Goal: Task Accomplishment & Management: Complete application form

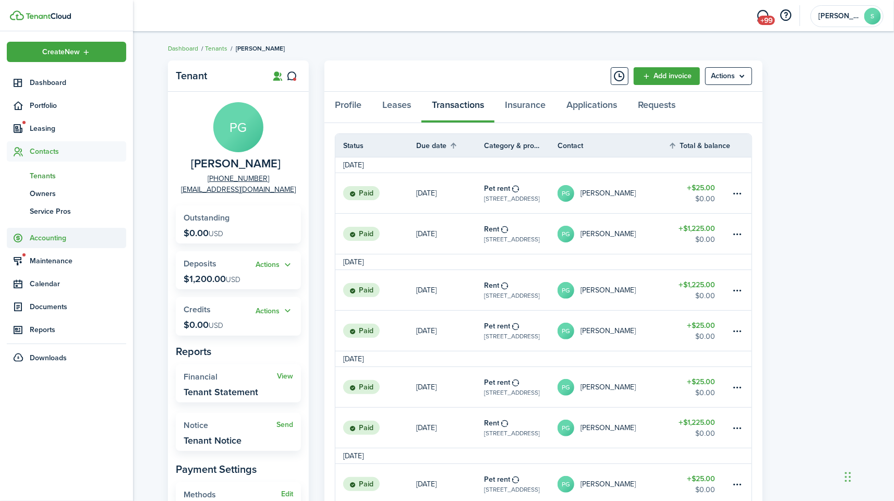
click at [65, 237] on span "Accounting" at bounding box center [78, 238] width 96 height 11
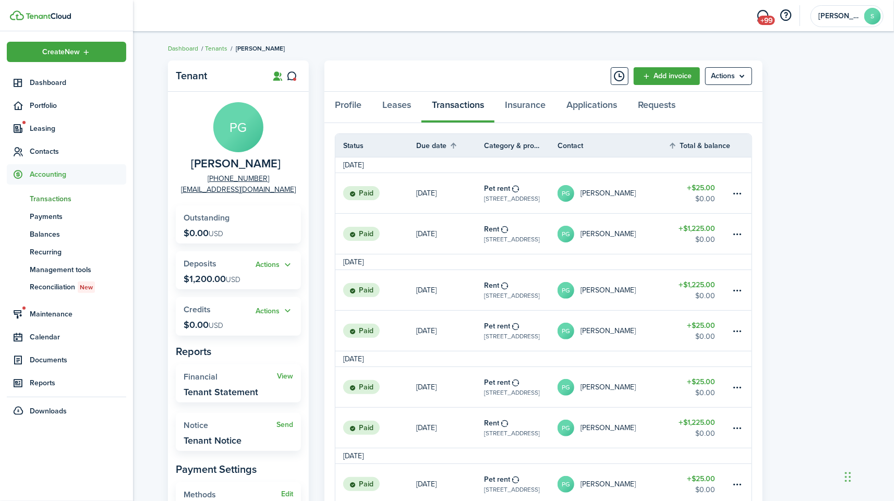
click at [55, 196] on span "Transactions" at bounding box center [78, 198] width 96 height 11
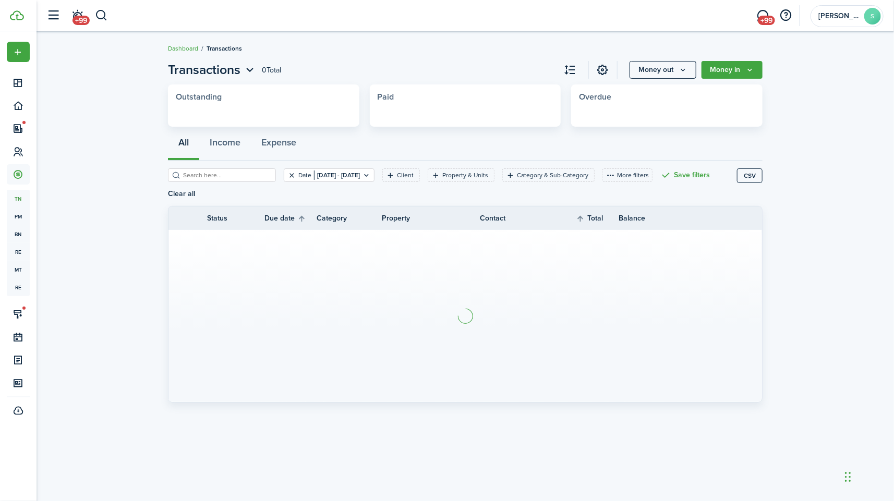
click at [287, 178] on button "Clear filter" at bounding box center [291, 175] width 9 height 8
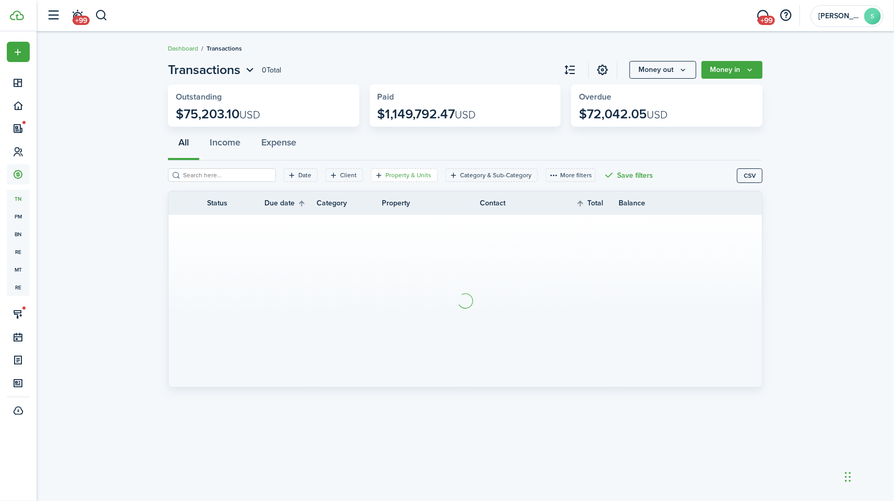
click at [397, 174] on filter-tag-label "Property & Units" at bounding box center [408, 175] width 46 height 9
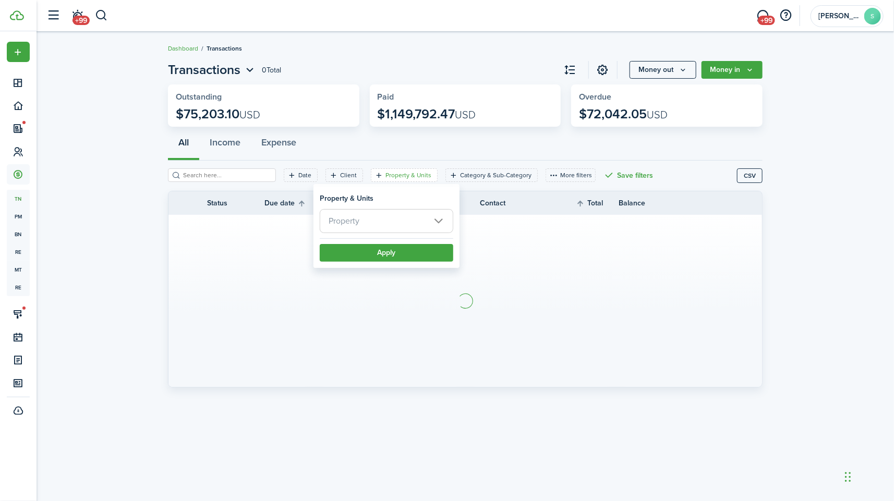
click at [435, 223] on span "Property" at bounding box center [386, 221] width 132 height 23
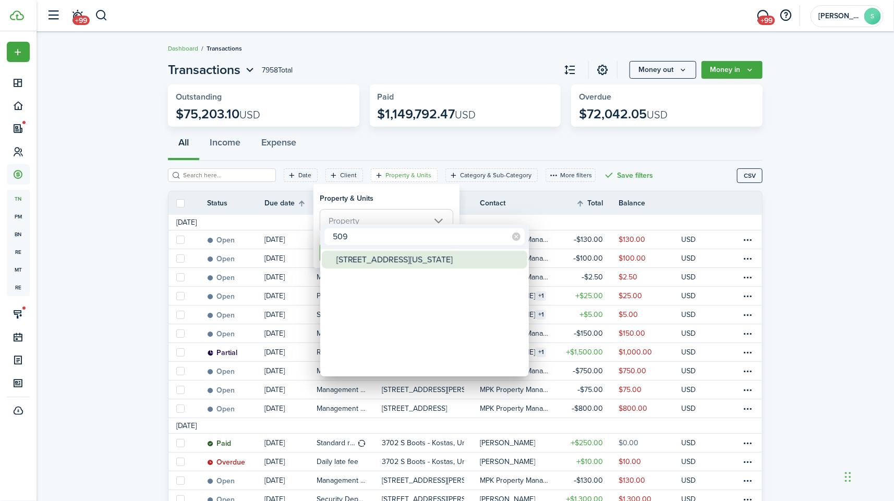
type input "509"
click at [409, 264] on div "[STREET_ADDRESS][US_STATE]" at bounding box center [428, 260] width 185 height 18
type input "[STREET_ADDRESS][US_STATE]"
click at [389, 201] on div at bounding box center [447, 251] width 1061 height 668
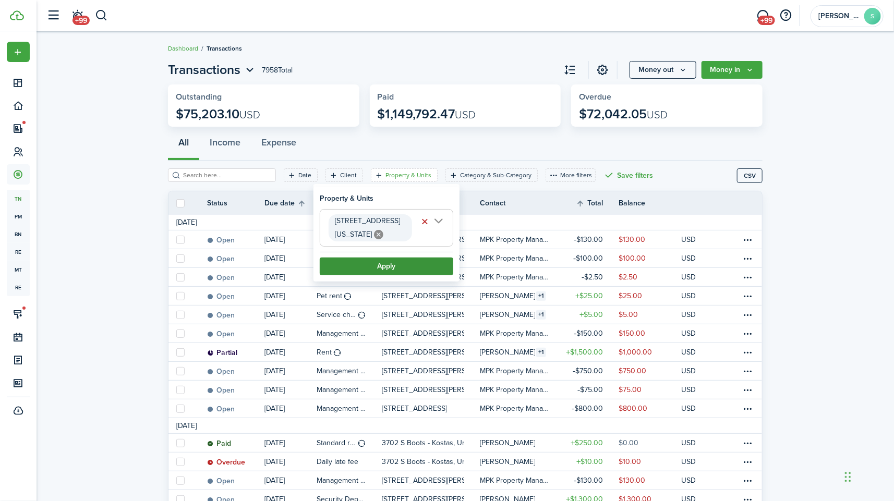
click at [395, 258] on button "Apply" at bounding box center [386, 267] width 133 height 18
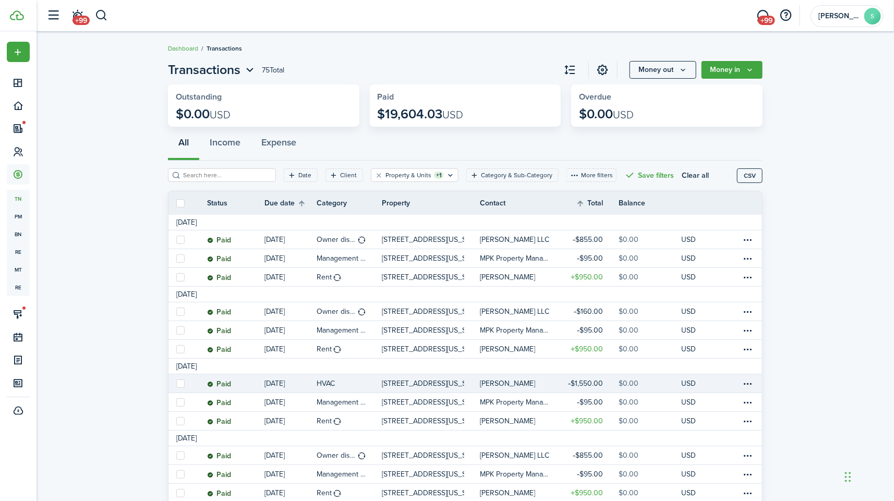
click at [507, 387] on table-profile-info-text "[PERSON_NAME]" at bounding box center [507, 384] width 55 height 8
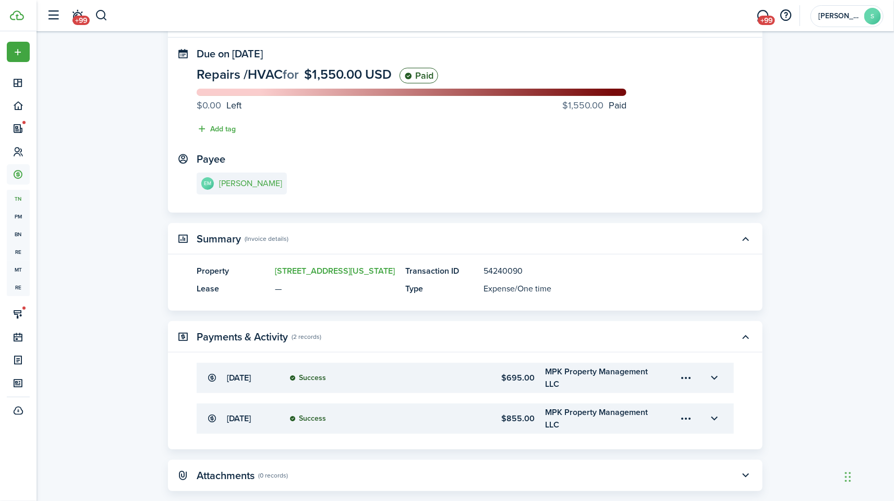
scroll to position [58, 0]
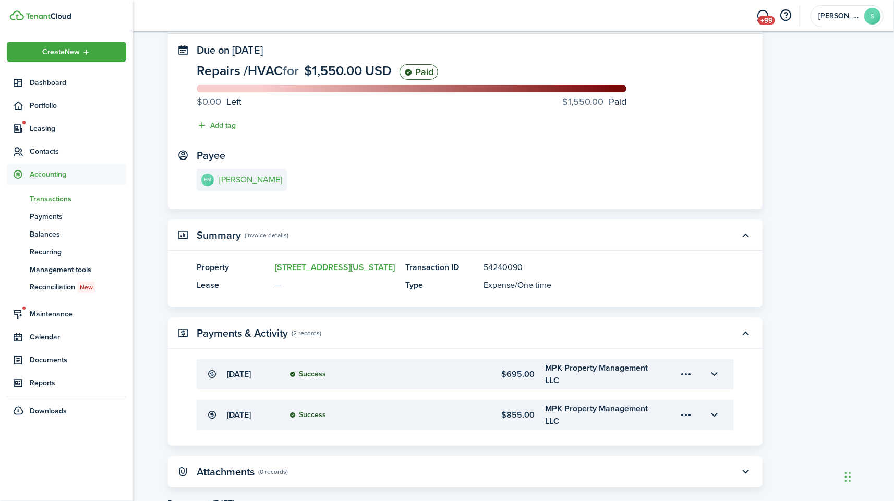
click at [39, 202] on span "Transactions" at bounding box center [78, 198] width 96 height 11
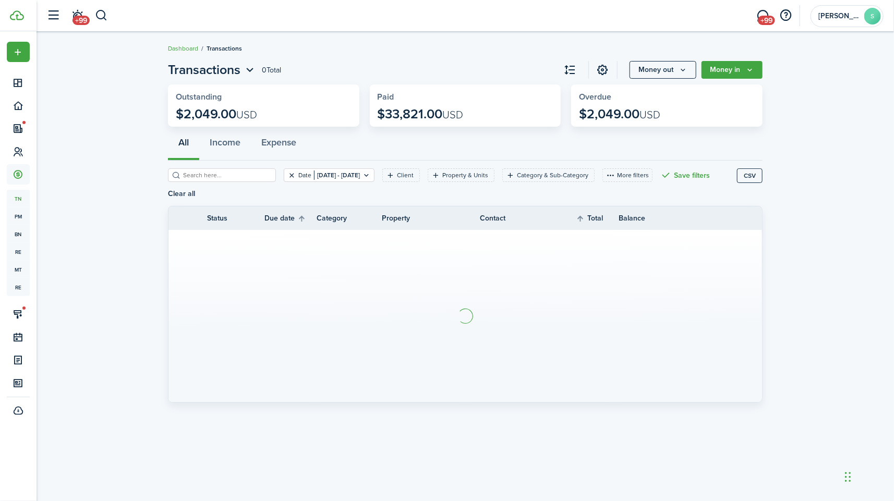
click at [287, 175] on button "Clear filter" at bounding box center [291, 175] width 9 height 8
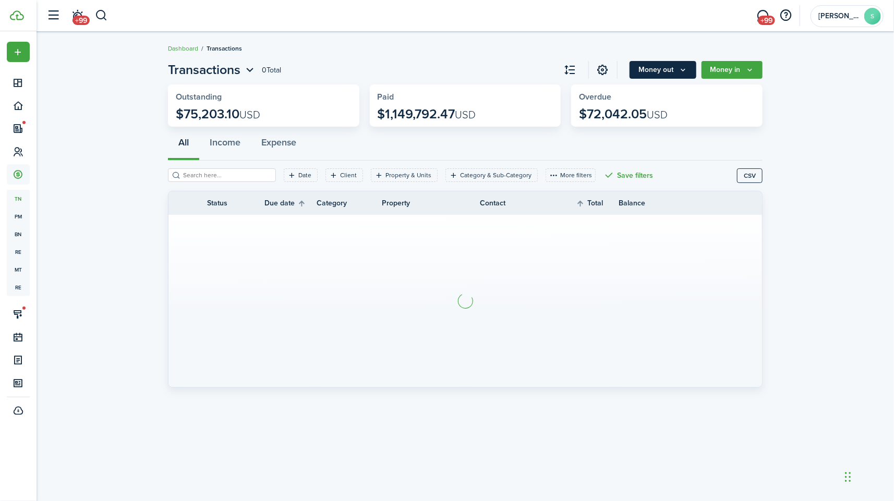
click at [670, 63] on button "Money out" at bounding box center [662, 70] width 67 height 18
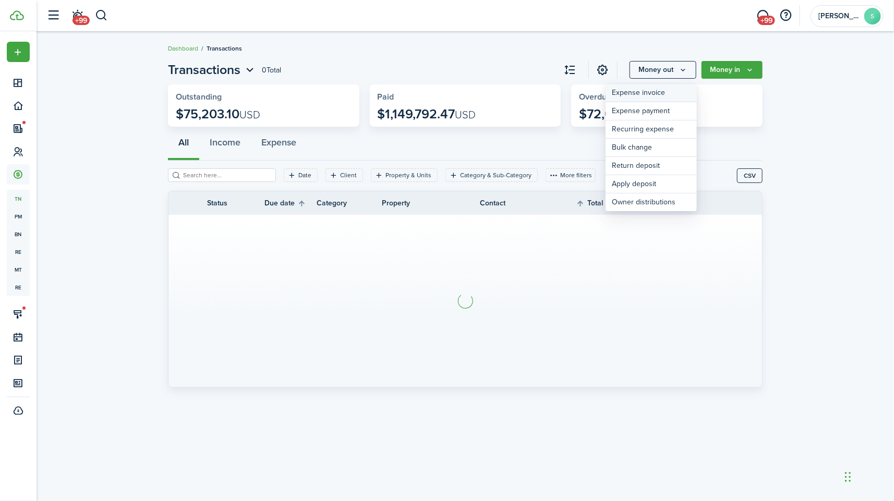
click at [663, 92] on link "Expense invoice" at bounding box center [650, 93] width 91 height 18
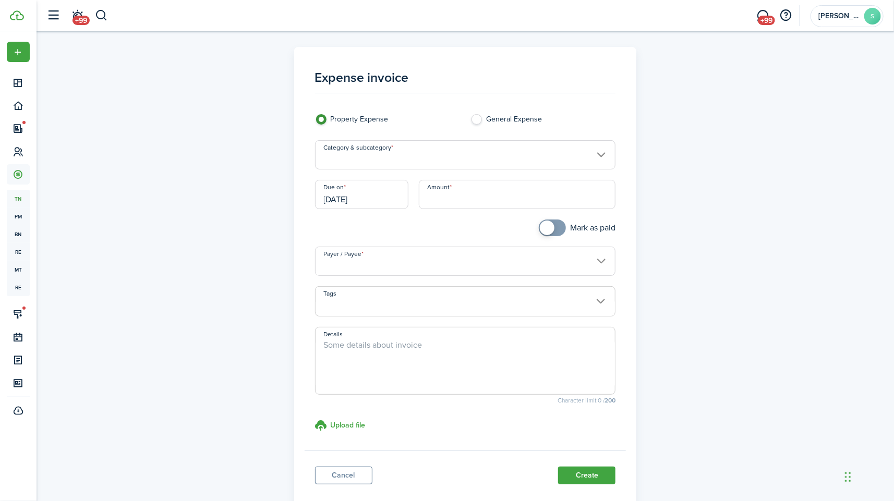
click at [595, 156] on input "Category & subcategory" at bounding box center [465, 154] width 301 height 29
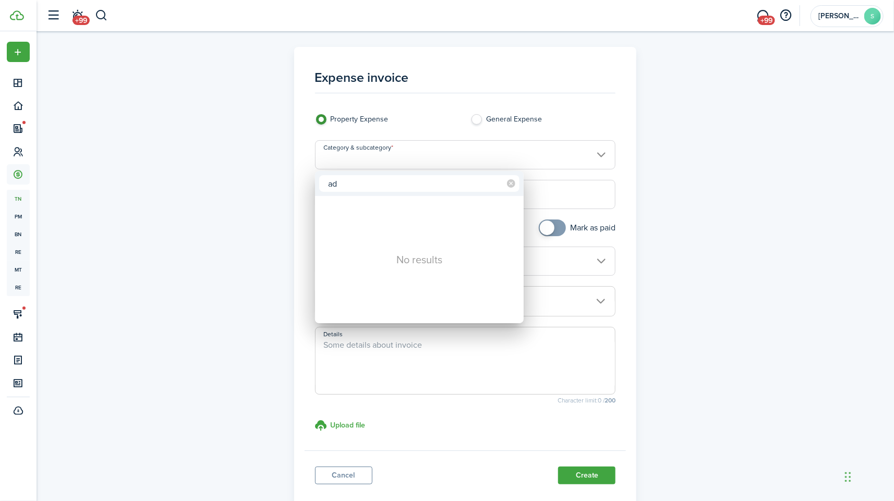
type input "a"
type input "hvac"
click at [347, 256] on div "HVAC" at bounding box center [423, 260] width 185 height 18
type input "Repairs / HVAC"
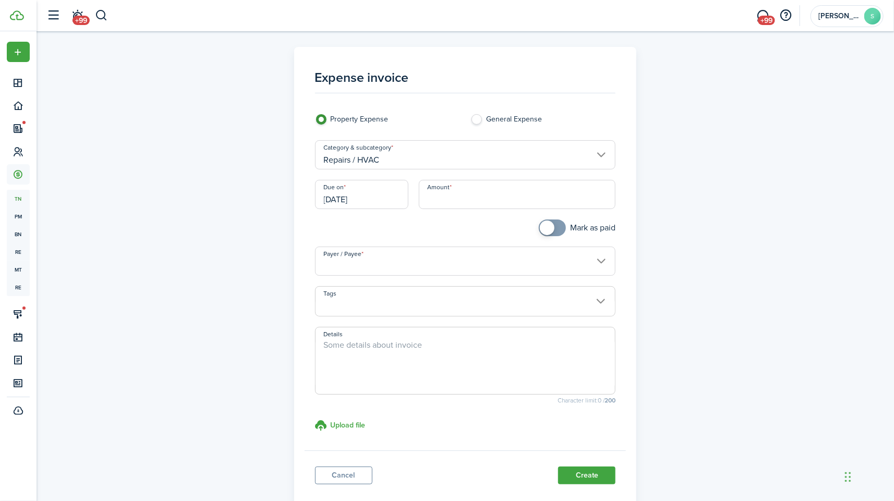
click at [456, 213] on div "Amount" at bounding box center [517, 200] width 208 height 40
click at [456, 188] on input "Amount" at bounding box center [517, 194] width 197 height 29
type input "$250.00"
checkbox input "true"
click at [545, 223] on span at bounding box center [547, 228] width 15 height 15
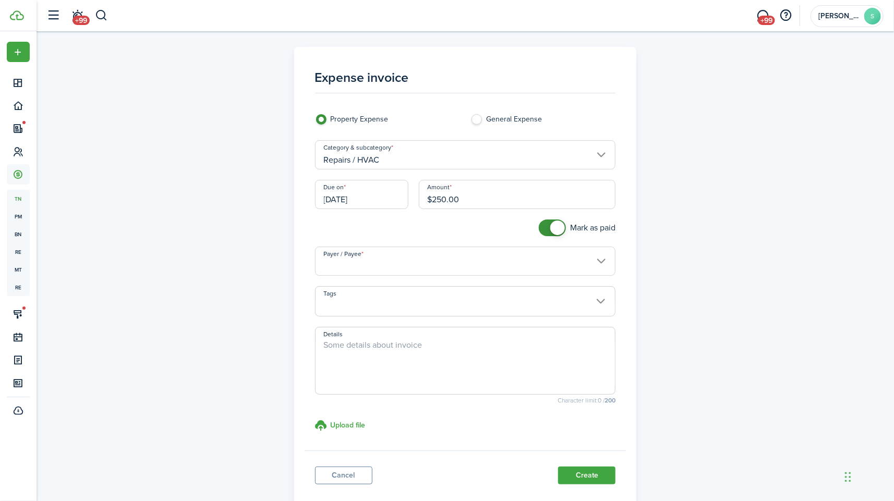
click at [569, 259] on input "Payer / Payee" at bounding box center [465, 261] width 301 height 29
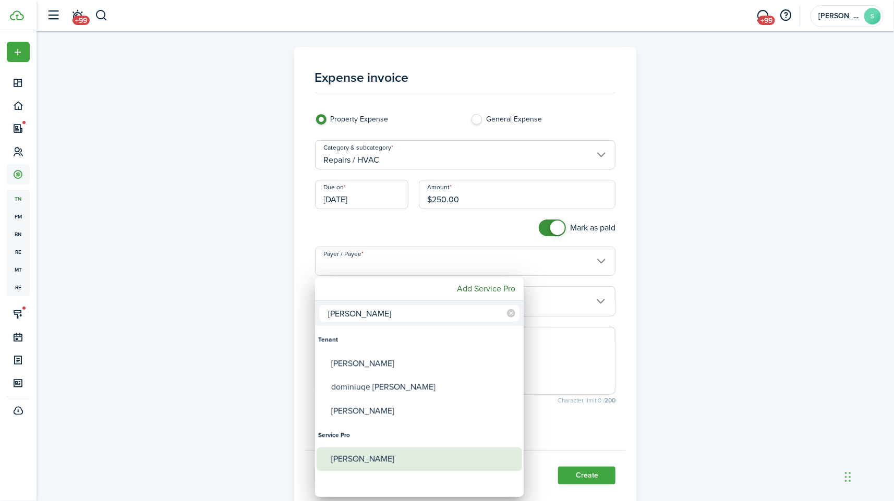
type input "[PERSON_NAME]"
click at [393, 453] on div "[PERSON_NAME]" at bounding box center [423, 459] width 185 height 24
type input "[PERSON_NAME]"
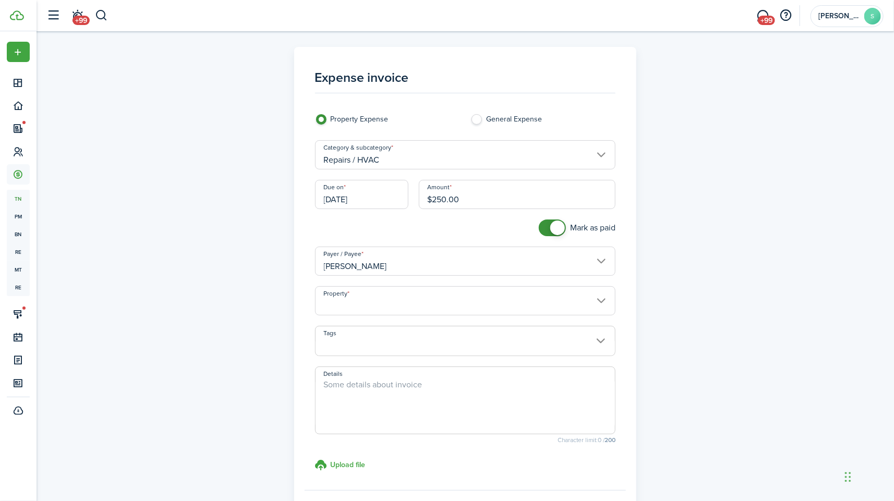
click at [506, 307] on input "Property" at bounding box center [465, 300] width 301 height 29
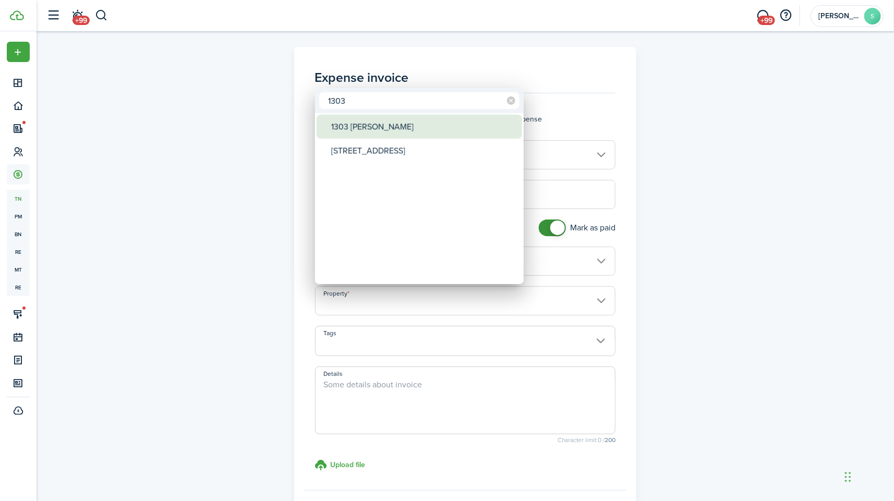
type input "1303"
click at [363, 124] on div "1303 [PERSON_NAME]" at bounding box center [423, 127] width 185 height 24
type input "1303 [PERSON_NAME]"
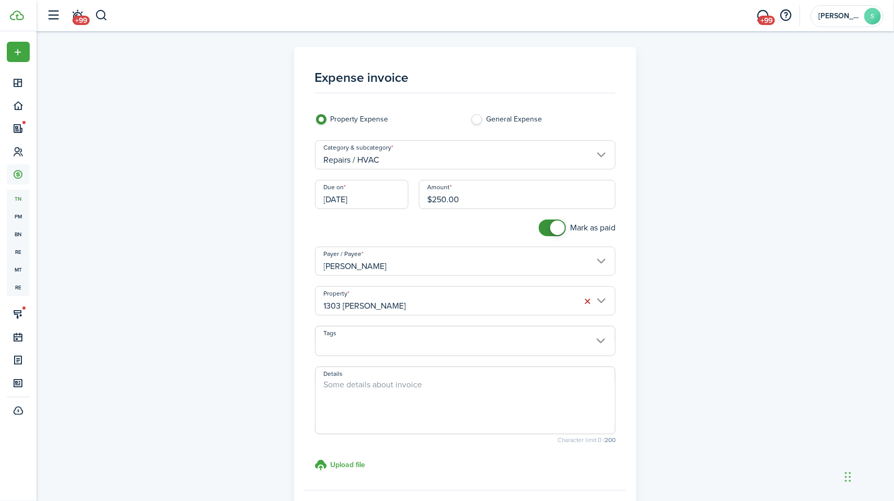
click at [378, 394] on textarea "Details" at bounding box center [465, 404] width 300 height 50
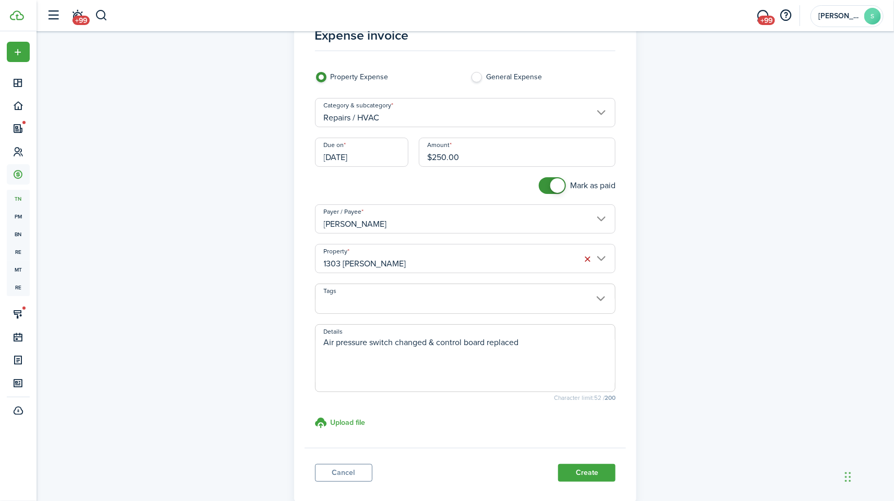
scroll to position [43, 0]
type textarea "Air pressure switch changed & control board replaced"
click at [592, 471] on button "Create" at bounding box center [586, 472] width 57 height 18
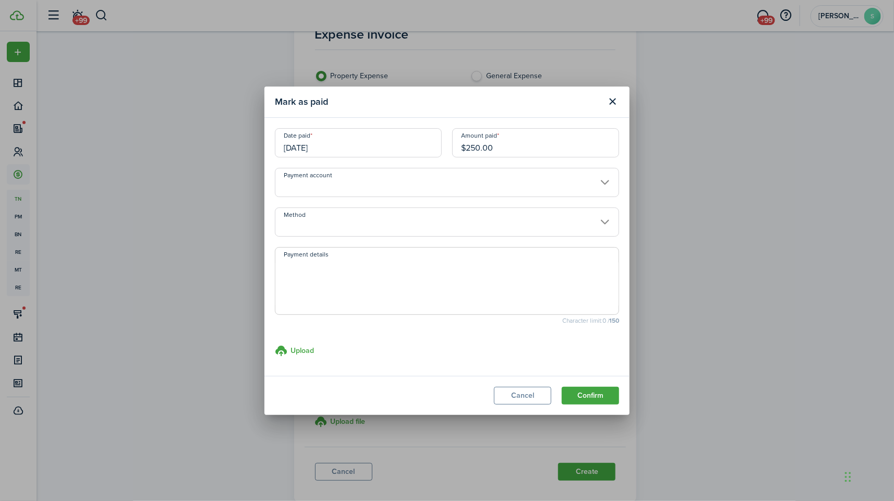
click at [594, 184] on input "Payment account" at bounding box center [447, 182] width 344 height 29
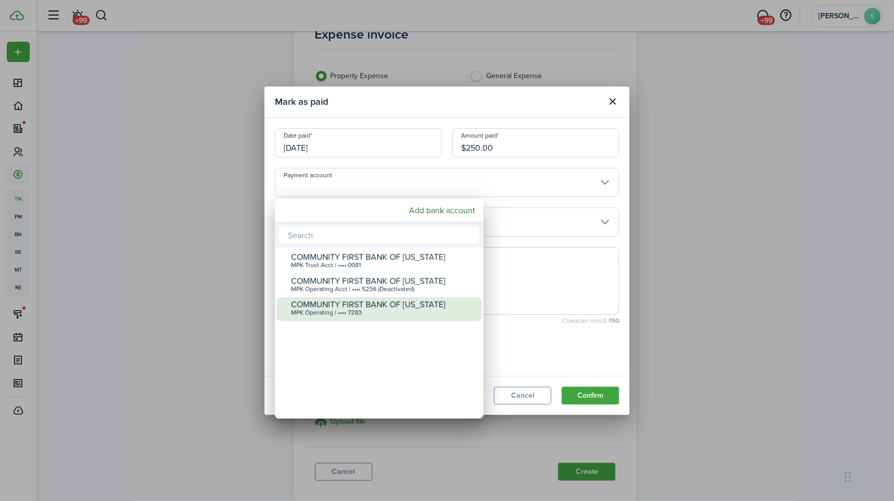
click at [358, 314] on div "MPK Operating | •••• 7283" at bounding box center [383, 313] width 185 height 7
type input "•••• •••• •••• 7283"
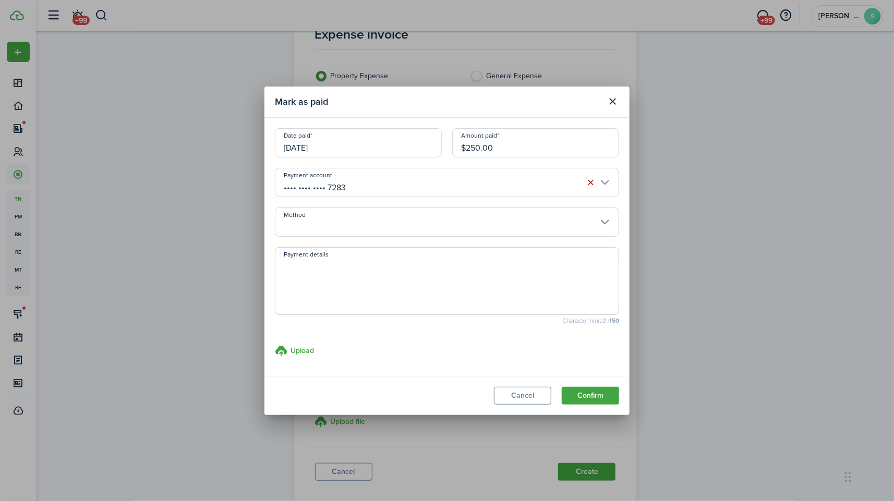
click at [459, 221] on input "Method" at bounding box center [447, 222] width 344 height 29
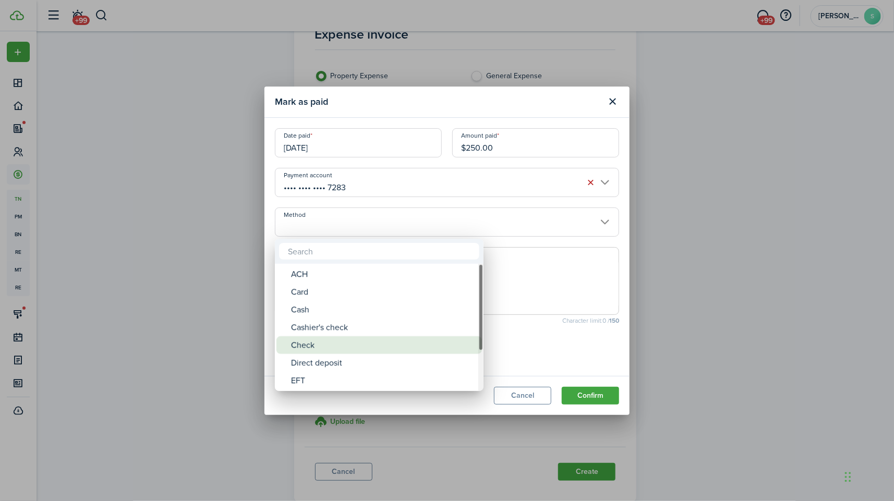
click at [352, 338] on div "Check" at bounding box center [383, 345] width 185 height 18
type input "Check"
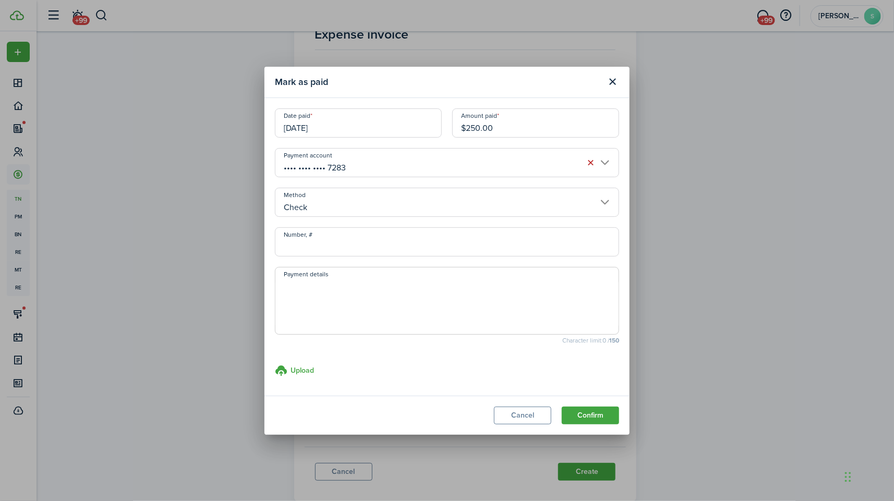
click at [347, 246] on input "Number, #" at bounding box center [447, 241] width 344 height 29
type input "1071"
click at [592, 414] on button "Confirm" at bounding box center [590, 416] width 57 height 18
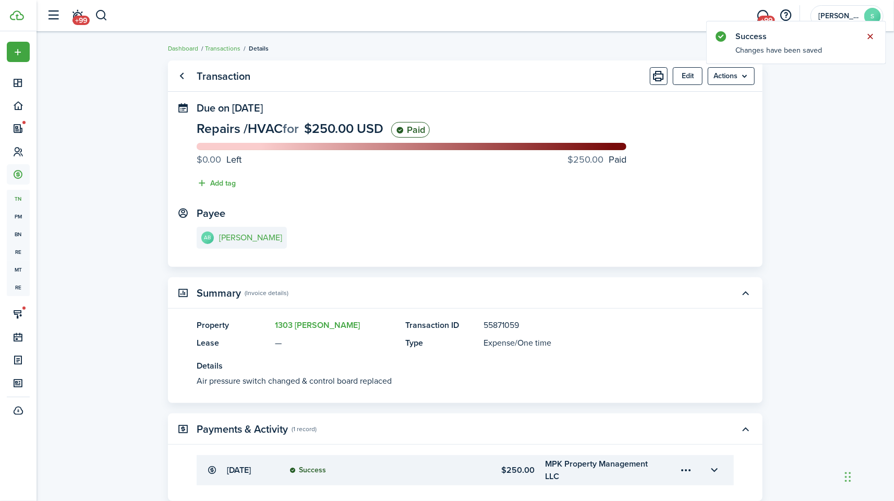
click at [867, 38] on button "Close notify" at bounding box center [870, 36] width 15 height 15
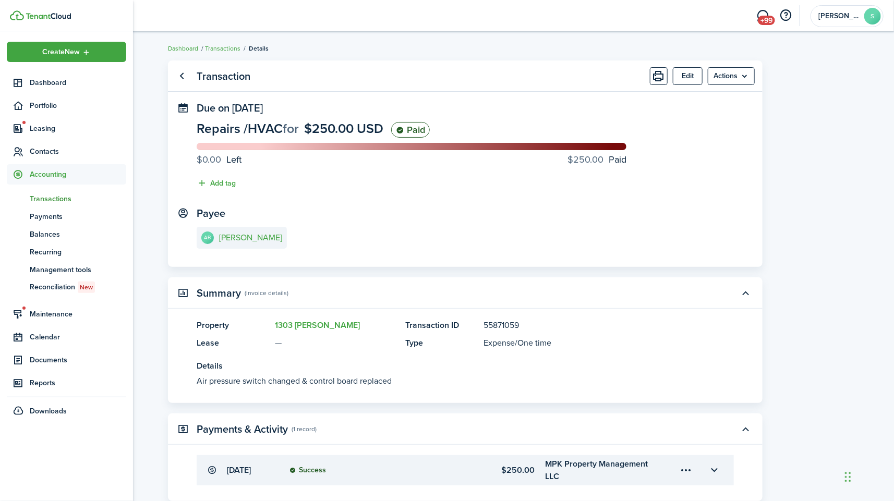
click at [36, 196] on span "Transactions" at bounding box center [78, 198] width 96 height 11
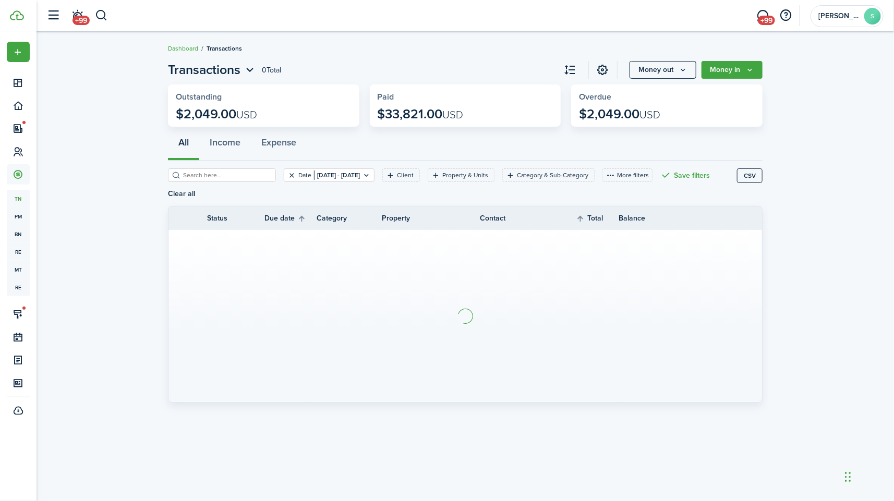
click at [287, 173] on button "Clear filter" at bounding box center [291, 175] width 9 height 8
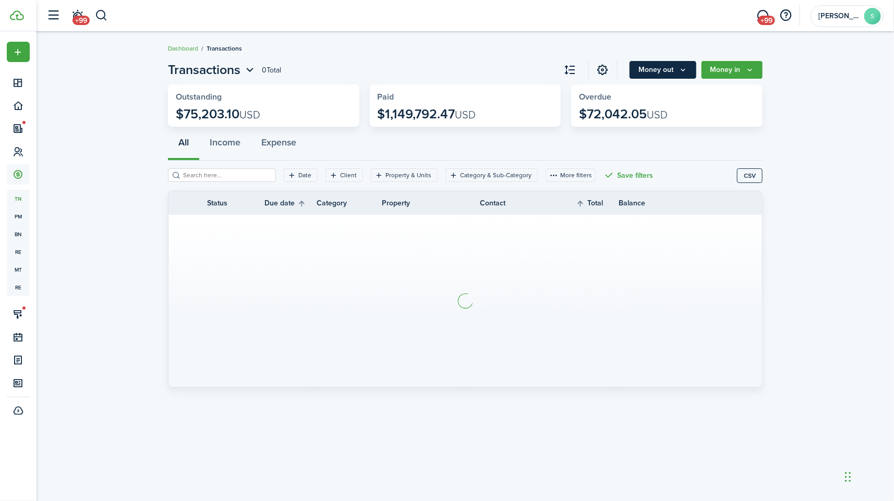
click at [684, 67] on icon "Money out" at bounding box center [682, 70] width 9 height 8
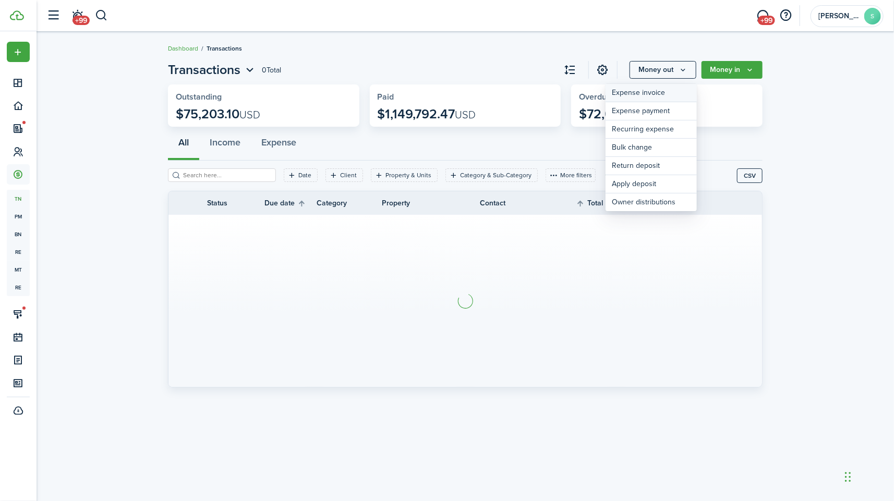
click at [649, 99] on link "Expense invoice" at bounding box center [650, 93] width 91 height 18
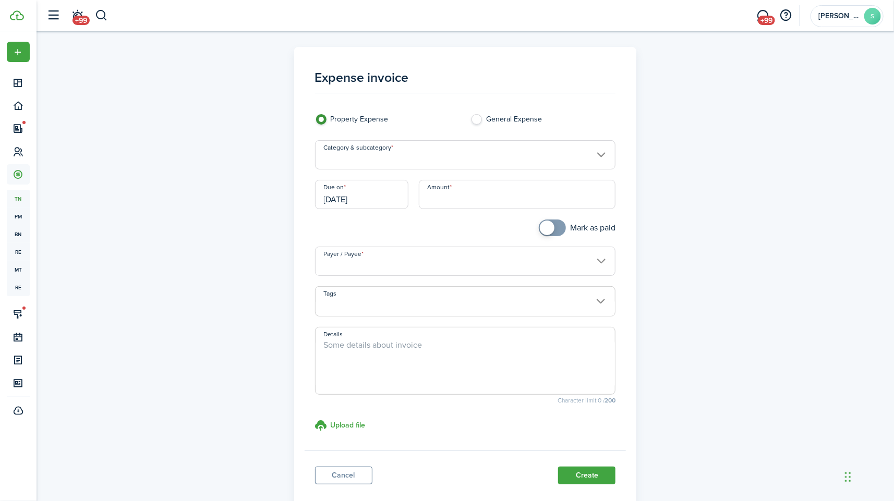
click at [562, 158] on input "Category & subcategory" at bounding box center [465, 154] width 301 height 29
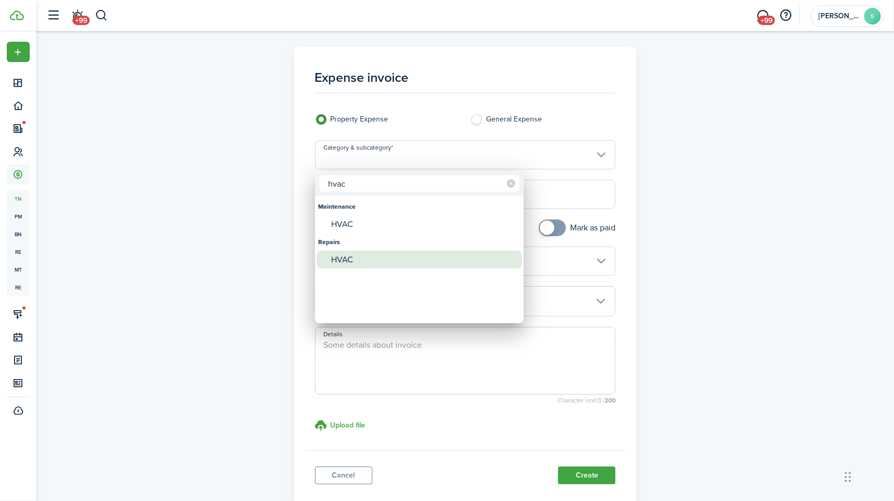
type input "hvac"
click at [427, 262] on div "HVAC" at bounding box center [423, 260] width 185 height 18
type input "Repairs / HVAC"
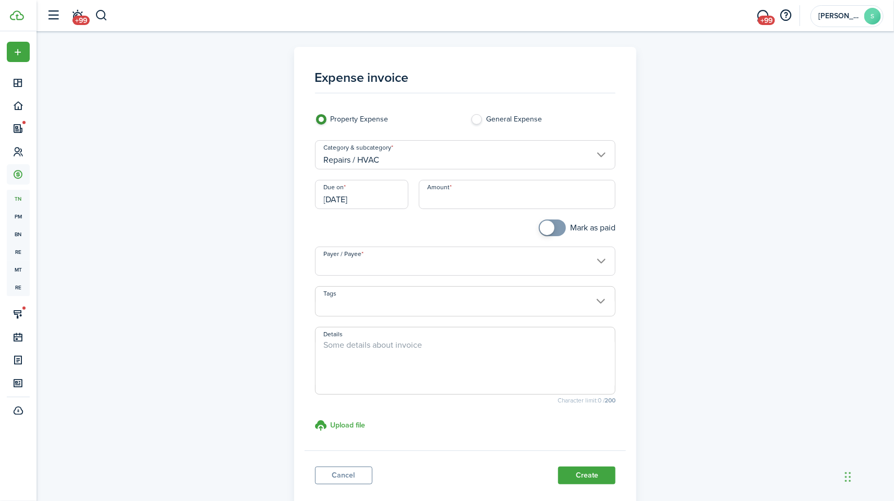
click at [472, 194] on input "Amount" at bounding box center [517, 194] width 197 height 29
type input "$130.00"
checkbox input "true"
click at [554, 227] on span at bounding box center [552, 228] width 10 height 17
click at [565, 260] on input "Payer / Payee" at bounding box center [465, 261] width 301 height 29
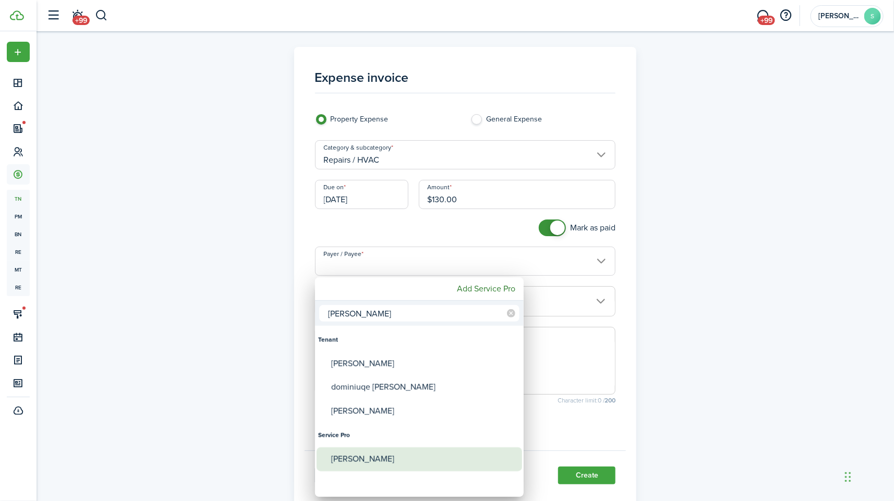
type input "[PERSON_NAME]"
click at [421, 467] on div "[PERSON_NAME]" at bounding box center [423, 459] width 185 height 24
type input "[PERSON_NAME]"
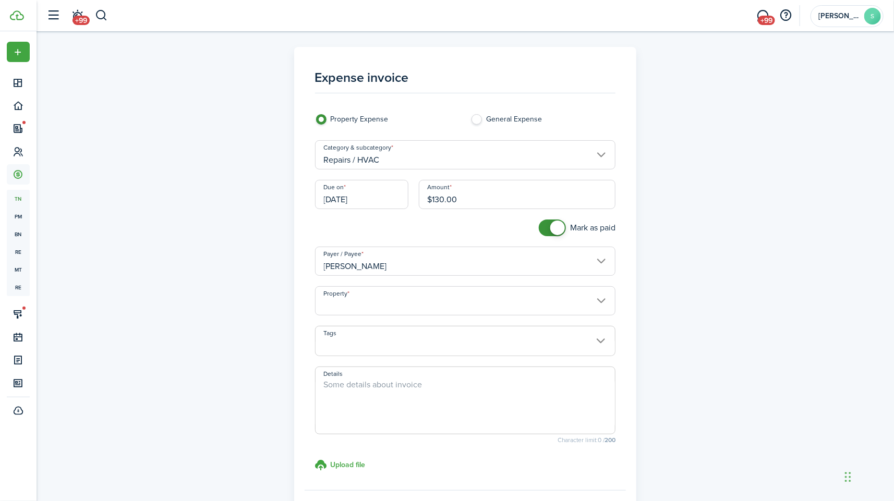
click at [400, 307] on input "Property" at bounding box center [465, 300] width 301 height 29
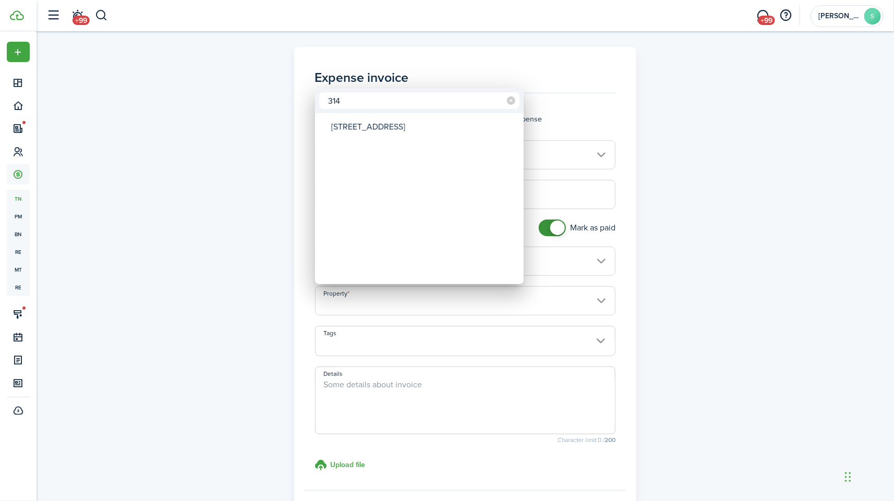
type input "314"
click at [359, 127] on div "[STREET_ADDRESS]" at bounding box center [423, 127] width 185 height 24
type input "[STREET_ADDRESS]"
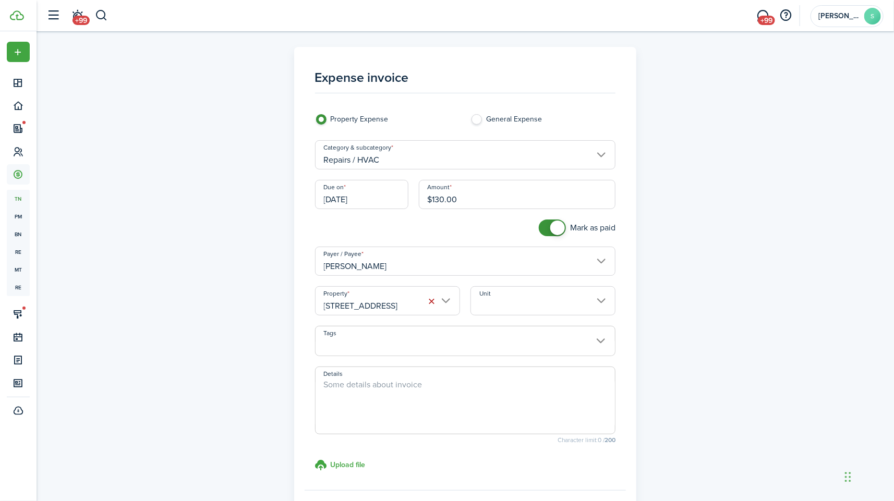
click at [429, 396] on textarea "Details" at bounding box center [465, 404] width 300 height 50
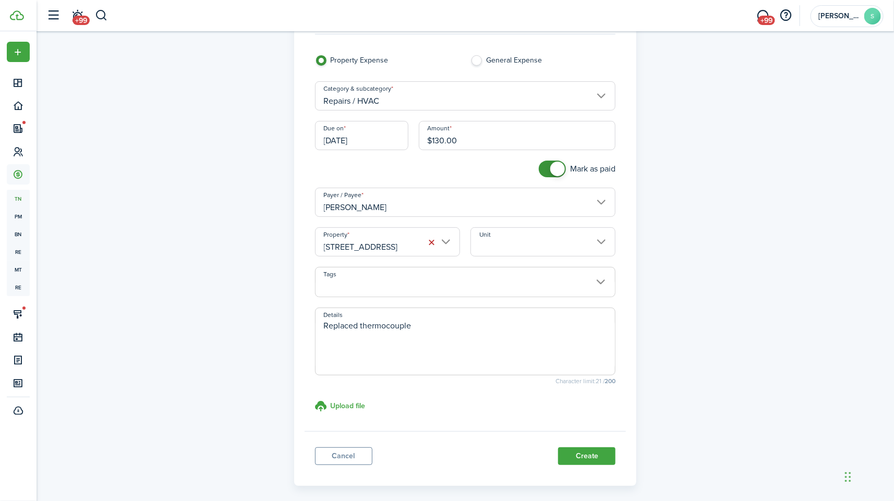
scroll to position [59, 0]
click at [322, 323] on textarea "Replaced thermocouple" at bounding box center [465, 344] width 300 height 50
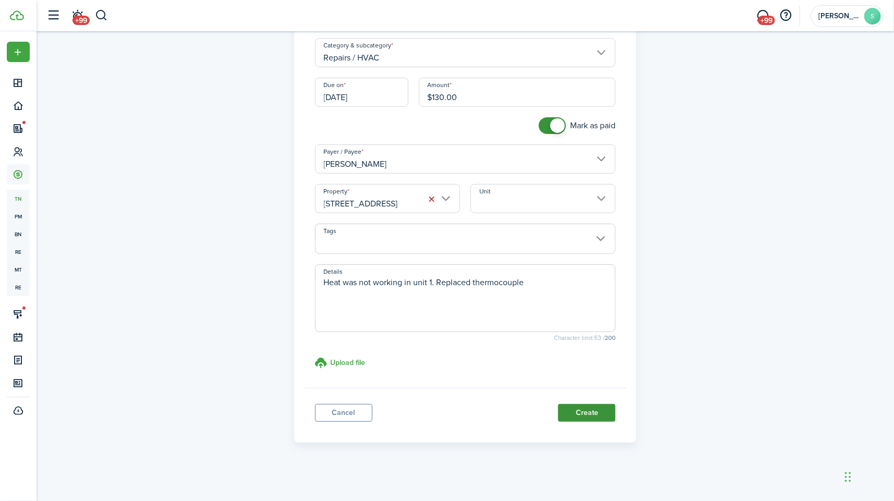
type textarea "Heat was not working in unit 1. Replaced thermocouple"
click at [591, 412] on button "Create" at bounding box center [586, 413] width 57 height 18
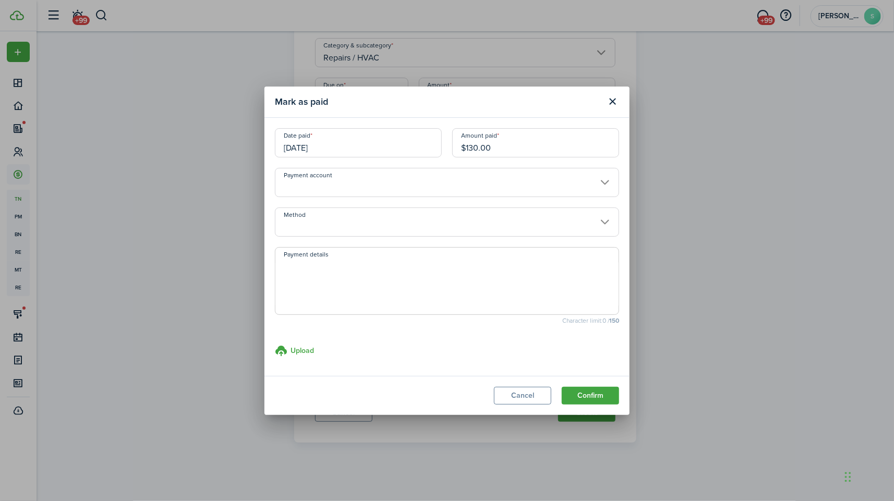
click at [585, 180] on input "Payment account" at bounding box center [447, 182] width 344 height 29
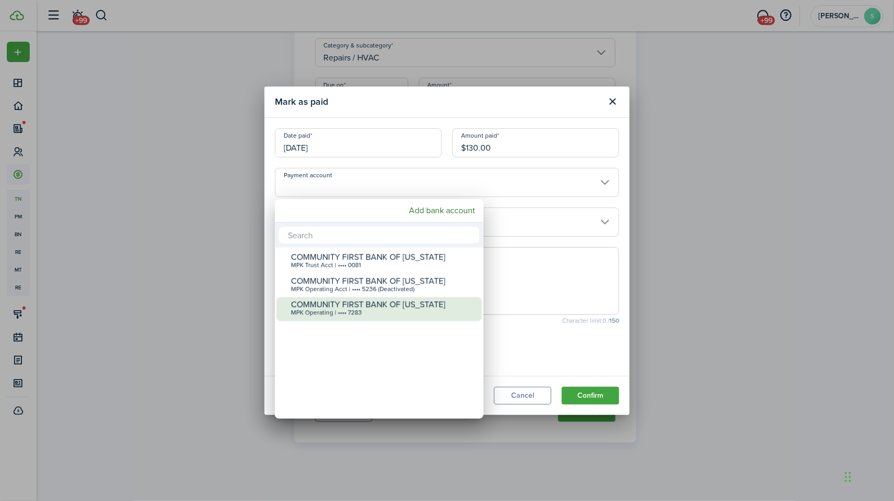
click at [356, 312] on div "MPK Operating | •••• 7283" at bounding box center [383, 313] width 185 height 7
type input "•••• •••• •••• 7283"
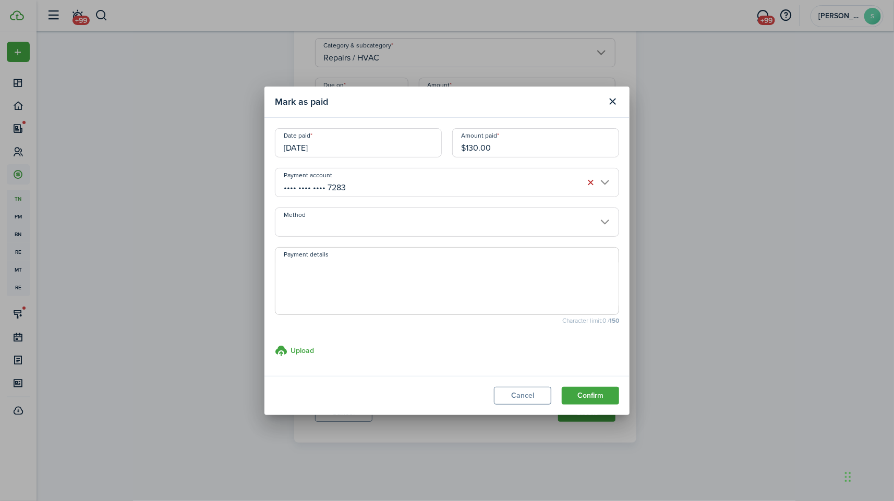
click at [370, 221] on input "Method" at bounding box center [447, 222] width 344 height 29
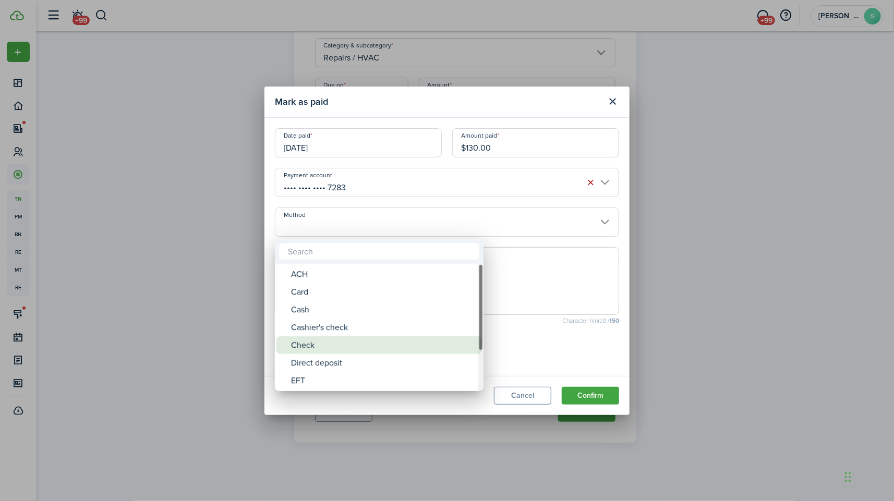
click at [325, 341] on div "Check" at bounding box center [383, 345] width 185 height 18
type input "Check"
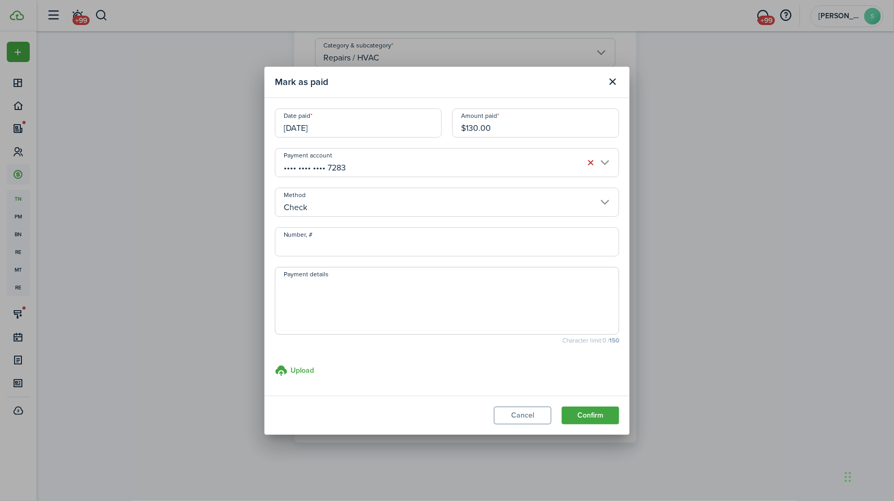
click at [348, 239] on input "Number, #" at bounding box center [447, 241] width 344 height 29
type input "1071"
click at [593, 417] on button "Confirm" at bounding box center [590, 416] width 57 height 18
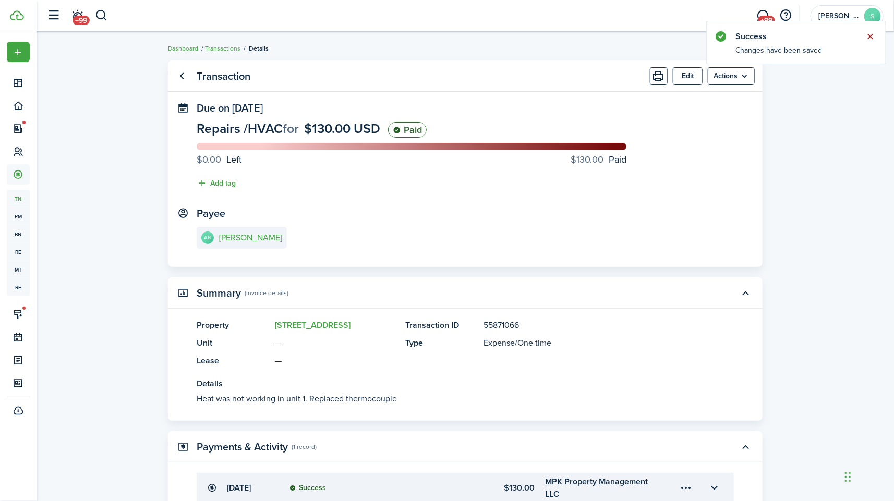
click at [870, 38] on button "Close notify" at bounding box center [870, 36] width 15 height 15
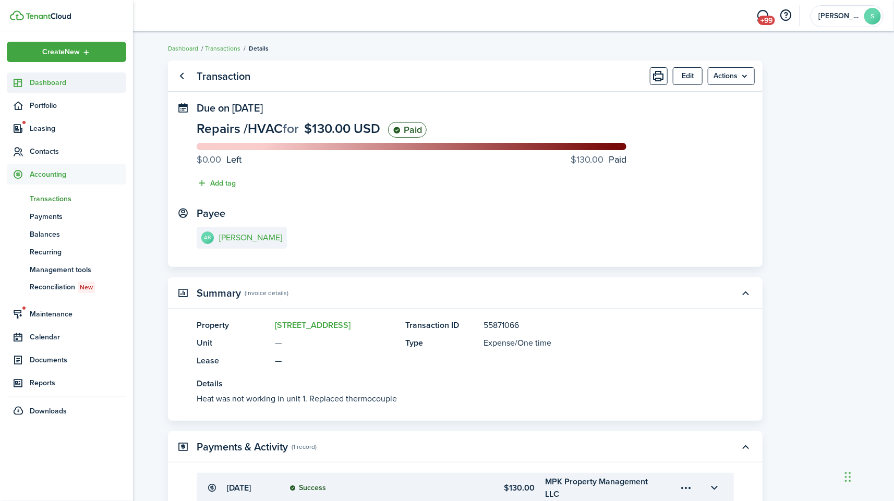
click at [26, 82] on sidebar-link-icon at bounding box center [18, 82] width 23 height 11
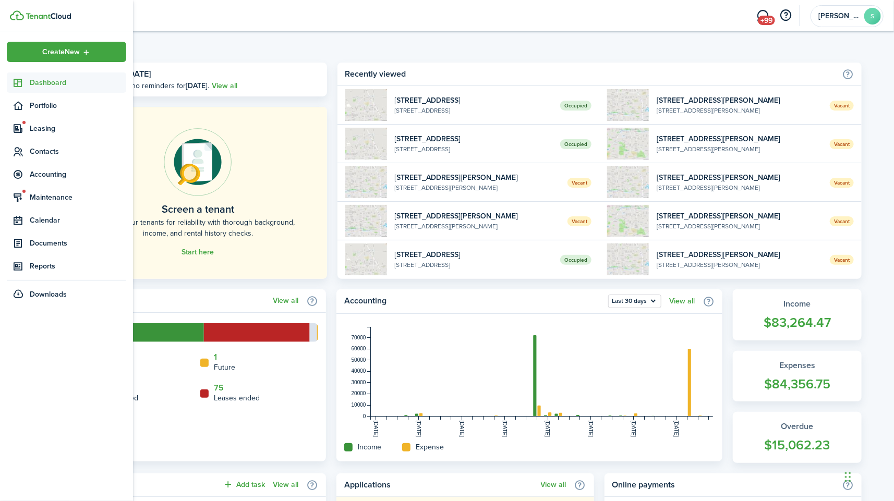
click at [25, 83] on sidebar-link-icon at bounding box center [18, 82] width 23 height 11
